Goal: Task Accomplishment & Management: Use online tool/utility

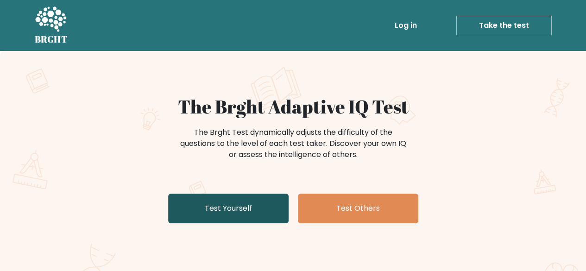
click at [243, 214] on link "Test Yourself" at bounding box center [228, 209] width 120 height 30
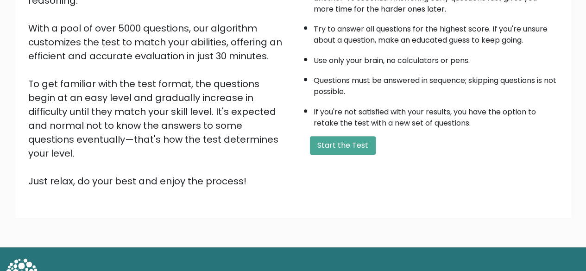
scroll to position [153, 0]
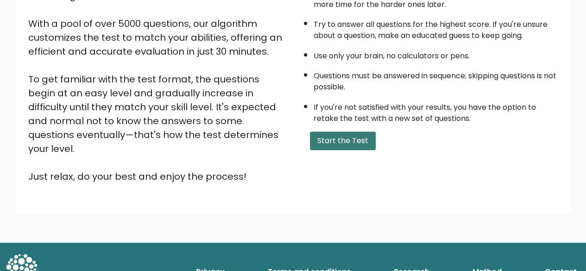
click at [338, 142] on button "Start the Test" at bounding box center [343, 141] width 66 height 19
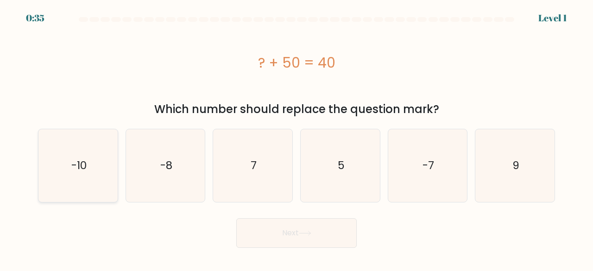
click at [58, 179] on icon "-10" at bounding box center [78, 165] width 73 height 73
click at [296, 138] on input "a. -10" at bounding box center [296, 137] width 0 height 2
radio input "true"
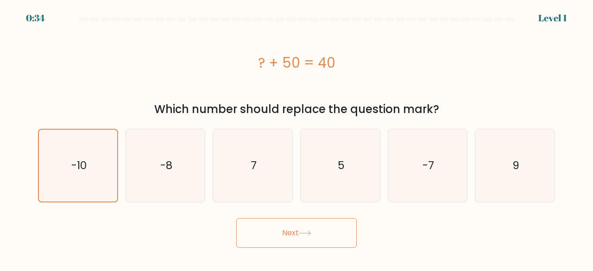
click at [330, 227] on button "Next" at bounding box center [296, 233] width 120 height 30
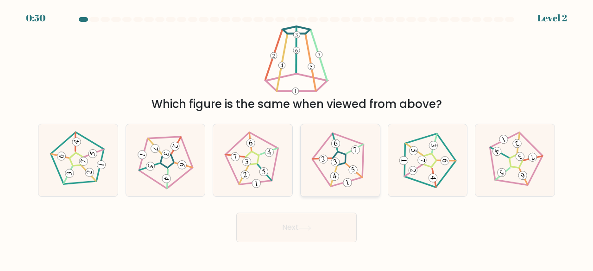
click at [330, 158] on 641 at bounding box center [322, 158] width 19 height 9
click at [297, 138] on input "d." at bounding box center [296, 137] width 0 height 2
radio input "true"
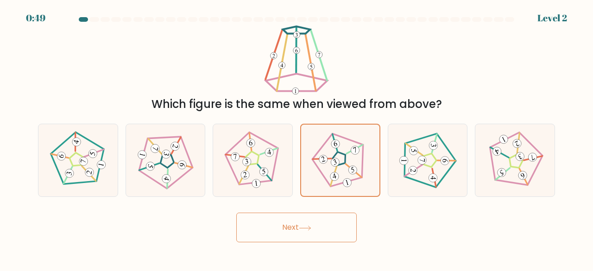
click at [338, 224] on button "Next" at bounding box center [296, 228] width 120 height 30
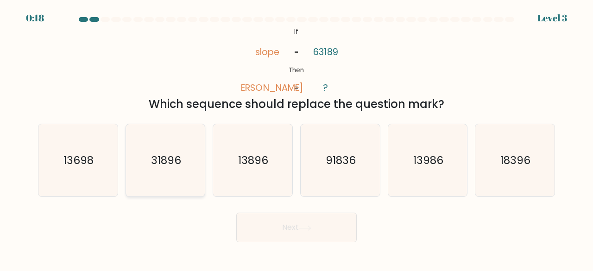
click at [170, 181] on icon "31896" at bounding box center [165, 160] width 73 height 73
click at [296, 138] on input "b. 31896" at bounding box center [296, 137] width 0 height 2
radio input "true"
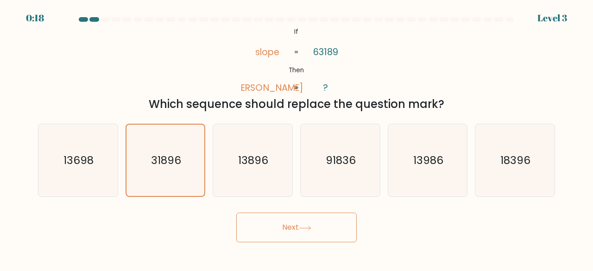
click at [319, 236] on button "Next" at bounding box center [296, 228] width 120 height 30
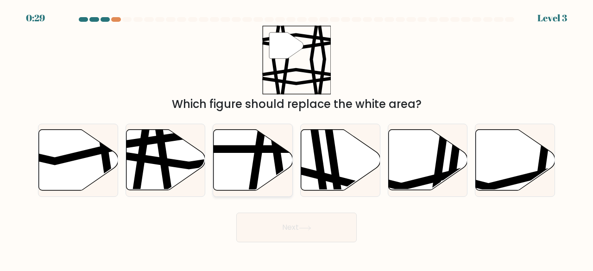
drag, startPoint x: 263, startPoint y: 154, endPoint x: 255, endPoint y: 151, distance: 8.8
click at [256, 152] on icon at bounding box center [252, 160] width 79 height 62
click at [296, 138] on input "c." at bounding box center [296, 137] width 0 height 2
radio input "true"
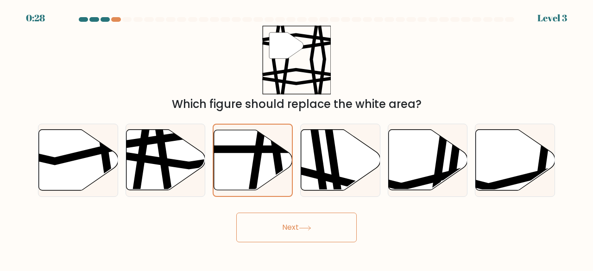
drag, startPoint x: 274, startPoint y: 245, endPoint x: 268, endPoint y: 243, distance: 6.4
click at [271, 244] on body "0:28 Level 3" at bounding box center [296, 135] width 593 height 271
click at [171, 163] on icon at bounding box center [190, 160] width 159 height 12
click at [296, 138] on input "b." at bounding box center [296, 137] width 0 height 2
radio input "true"
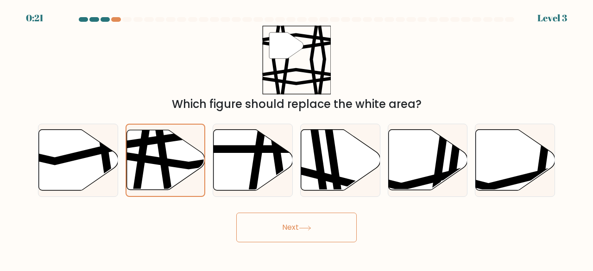
click at [279, 221] on button "Next" at bounding box center [296, 228] width 120 height 30
